Goal: Task Accomplishment & Management: Use online tool/utility

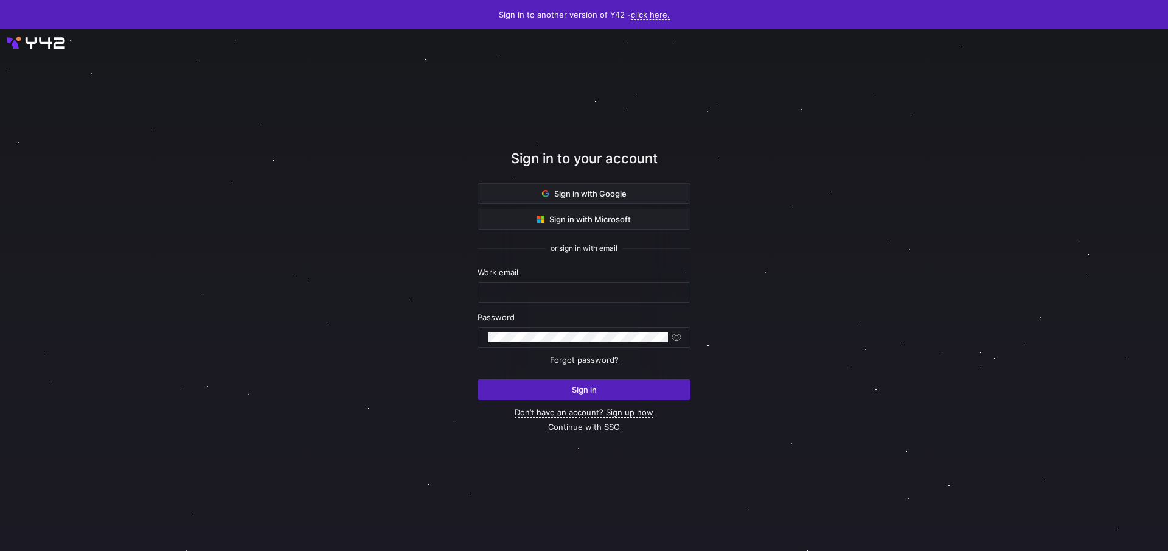
click at [562, 182] on div "Sign in to your account" at bounding box center [584, 165] width 213 height 35
click at [561, 187] on span at bounding box center [584, 193] width 212 height 19
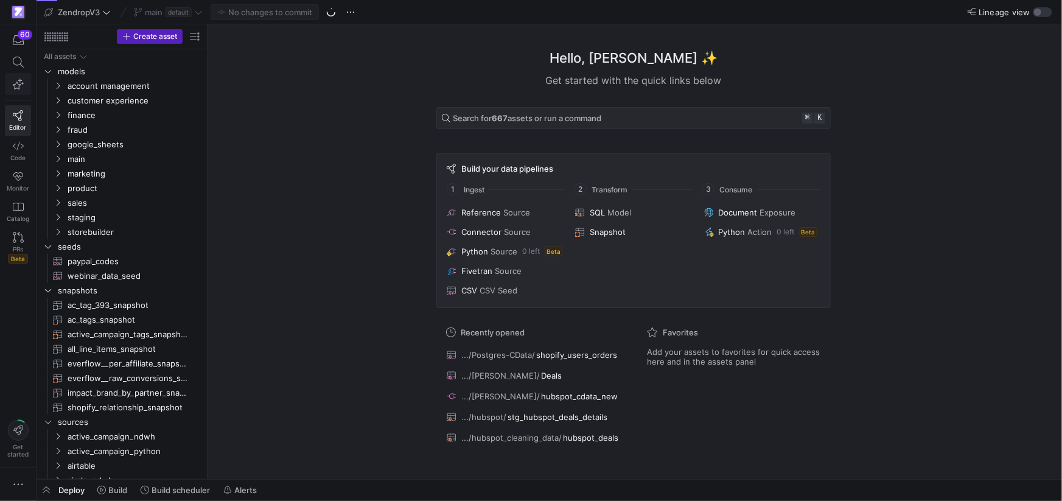
click at [18, 74] on span "button" at bounding box center [17, 84] width 25 height 21
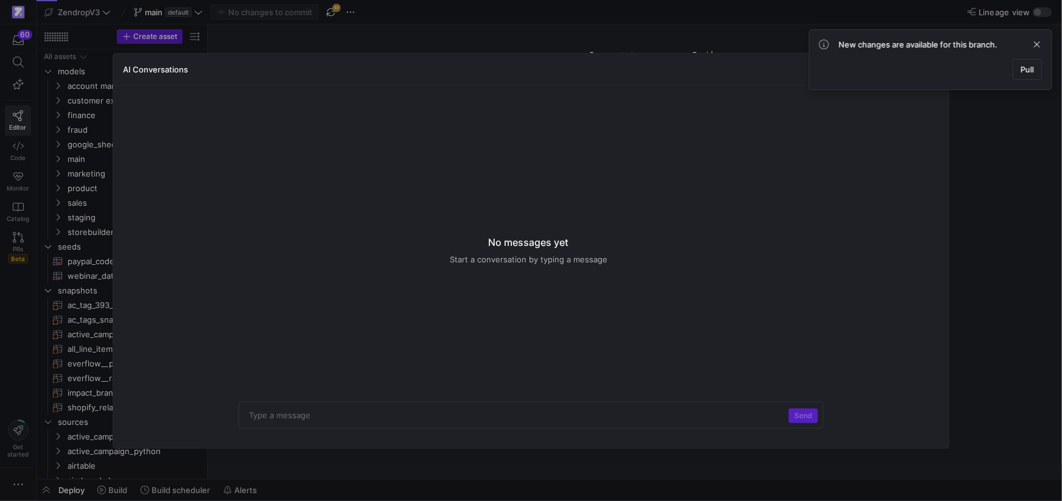
click at [883, 117] on div "No messages yet Start a conversation by typing a message" at bounding box center [530, 244] width 835 height 316
click at [1035, 40] on span at bounding box center [1036, 44] width 15 height 15
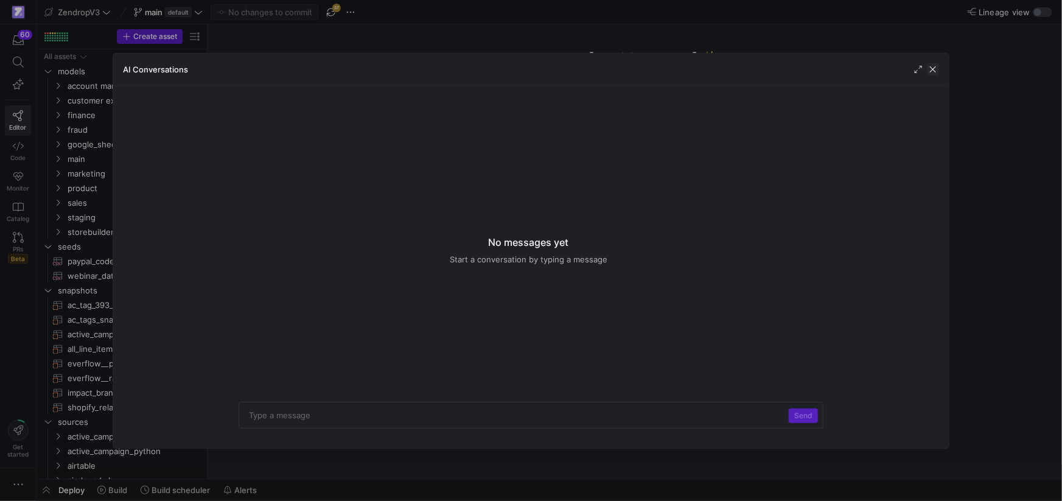
drag, startPoint x: 934, startPoint y: 71, endPoint x: 258, endPoint y: 137, distance: 679.2
click at [934, 71] on span "button" at bounding box center [933, 69] width 12 height 12
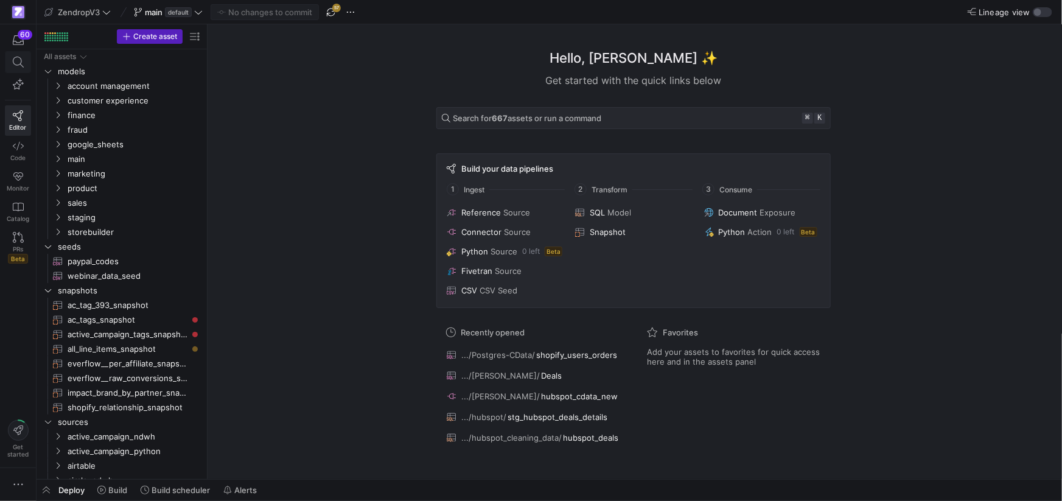
click at [6, 64] on span at bounding box center [17, 62] width 25 height 21
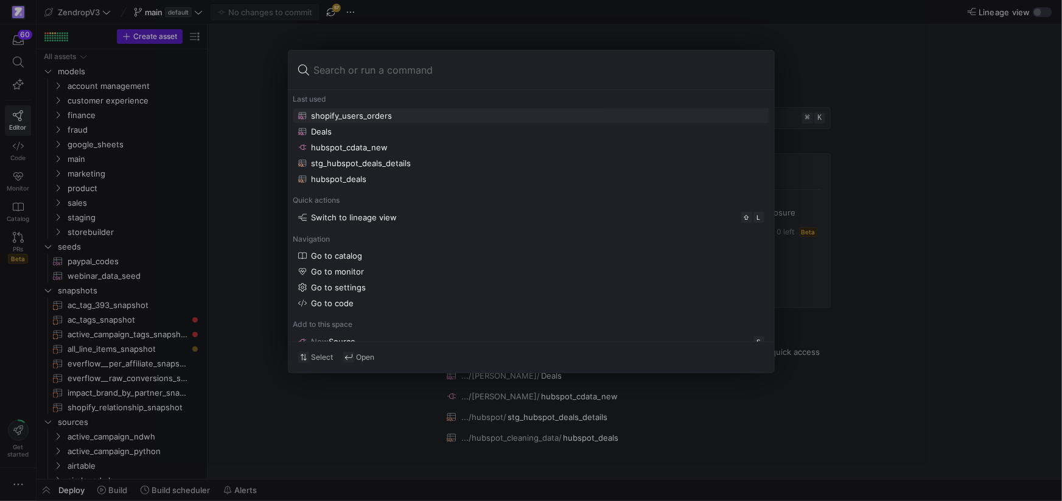
click at [18, 62] on div at bounding box center [531, 250] width 1062 height 501
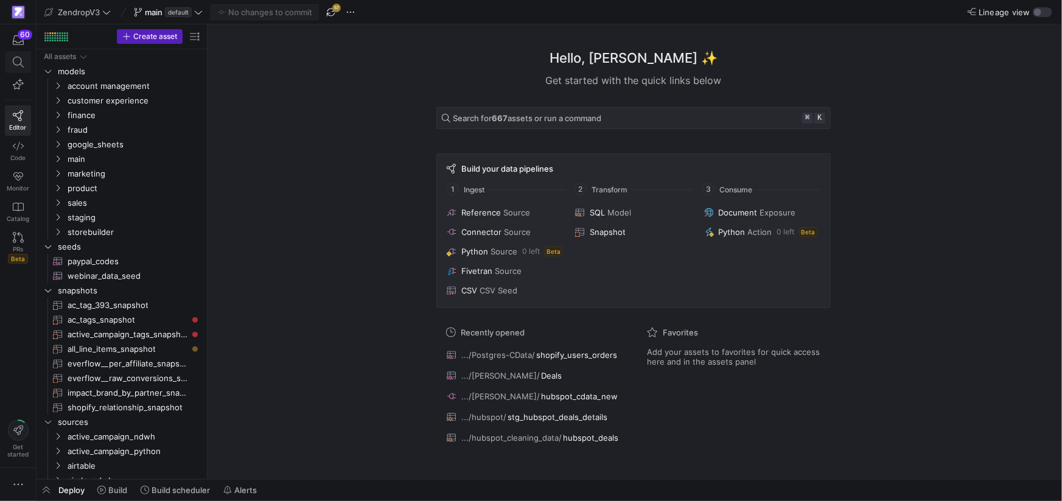
click at [10, 61] on span at bounding box center [17, 62] width 15 height 11
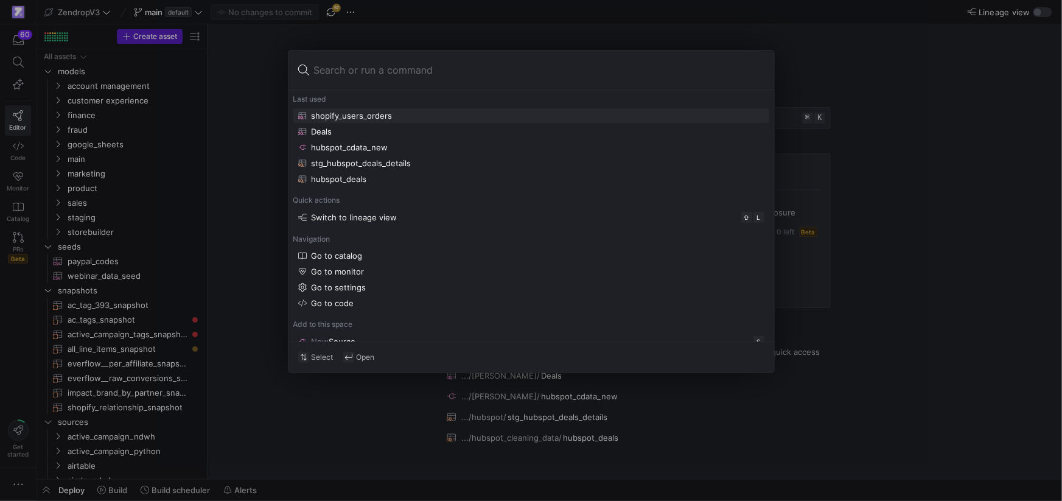
click at [803, 71] on div at bounding box center [531, 250] width 1062 height 501
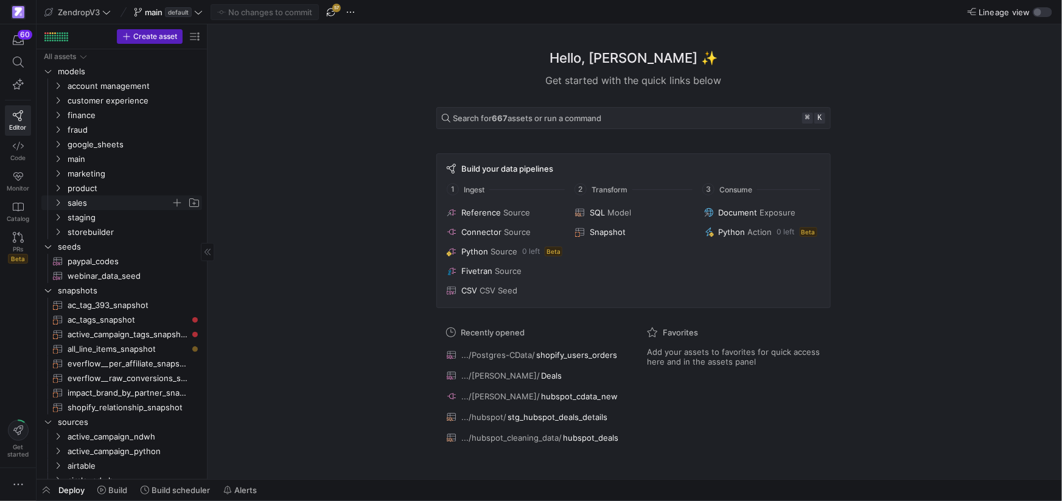
click at [57, 206] on icon "Press SPACE to select this row." at bounding box center [58, 202] width 9 height 7
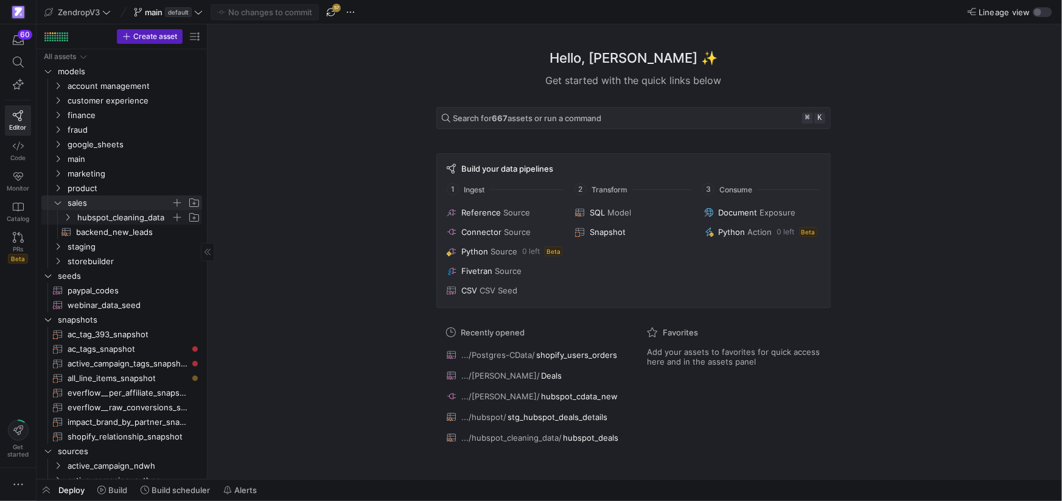
click at [71, 214] on icon "Press SPACE to select this row." at bounding box center [67, 217] width 9 height 7
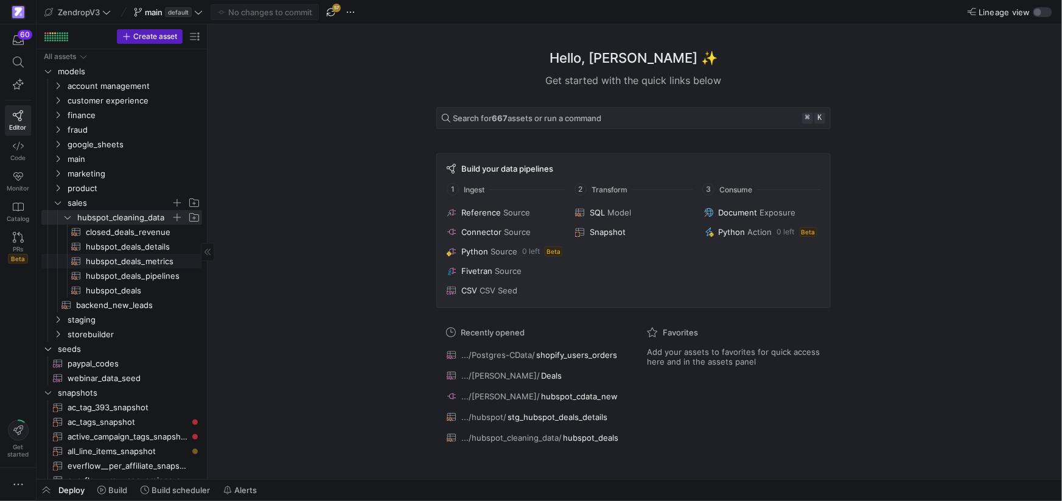
click at [141, 263] on span "hubspot_deals_metrics​​​​​​​​​​" at bounding box center [137, 261] width 102 height 14
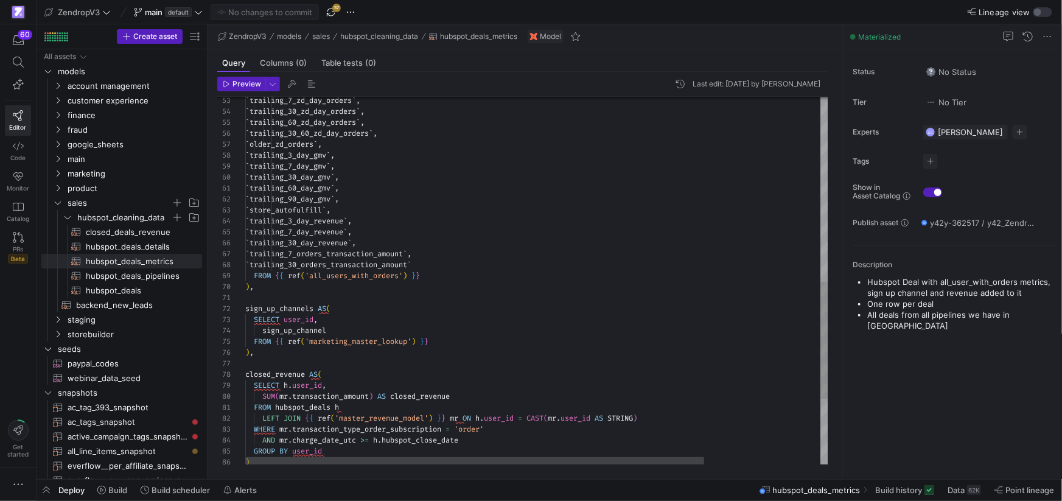
type textarea "`trailing_60_day_gmv`, `trailing_90_day_gmv`, `store_autofulfill`, `trailing_3_…"
click at [338, 233] on div "sign_up_channels AS ( SELECT user_id , sign_up_channel FROM { { ref ( 'marketin…" at bounding box center [610, 94] width 731 height 1156
